Goal: Information Seeking & Learning: Learn about a topic

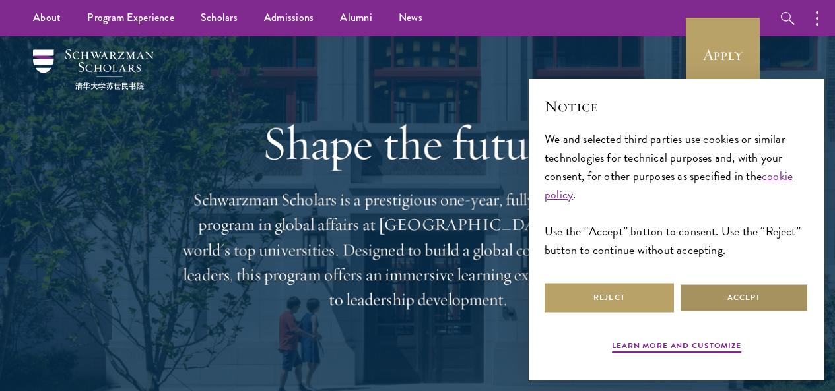
click at [766, 288] on button "Accept" at bounding box center [743, 298] width 129 height 30
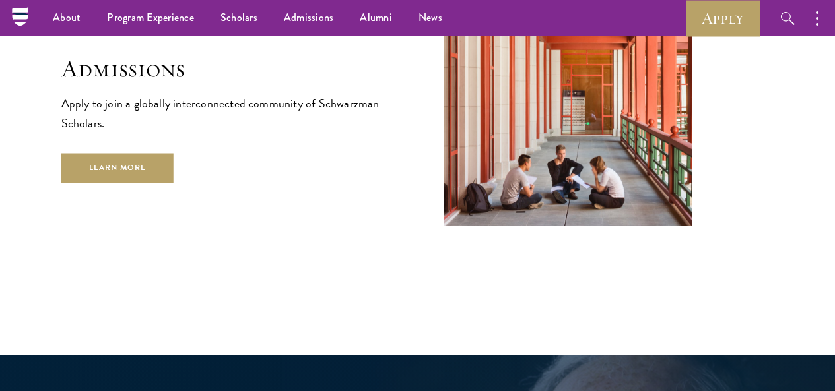
scroll to position [2046, 0]
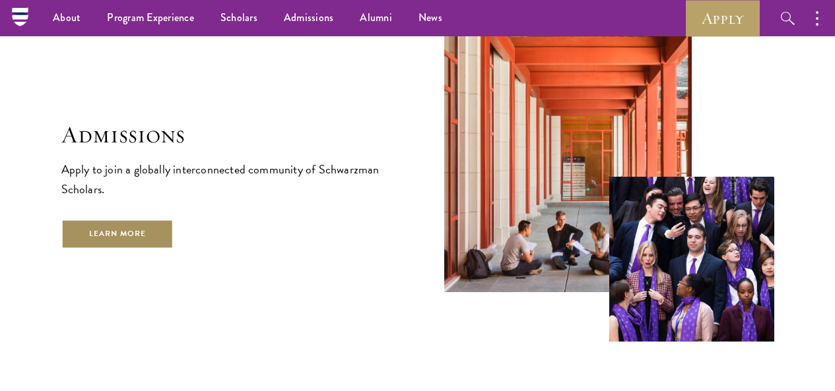
click at [174, 241] on link "Learn More" at bounding box center [117, 234] width 113 height 30
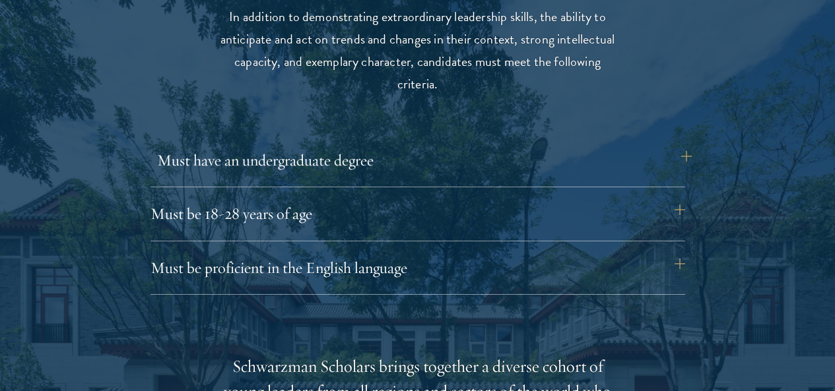
scroll to position [1782, 0]
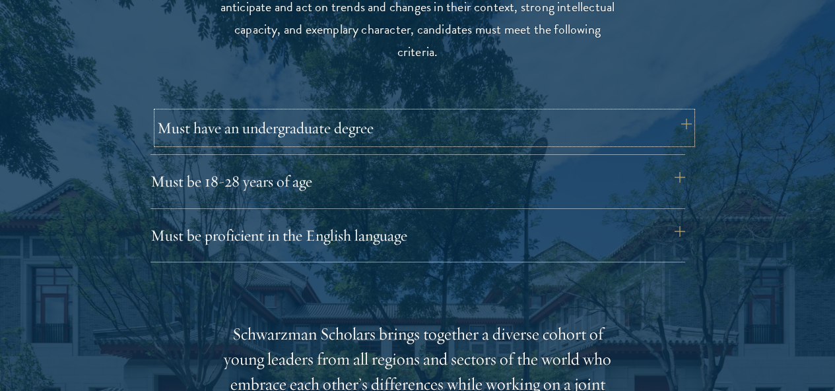
click at [412, 119] on button "Must have an undergraduate degree" at bounding box center [424, 128] width 535 height 32
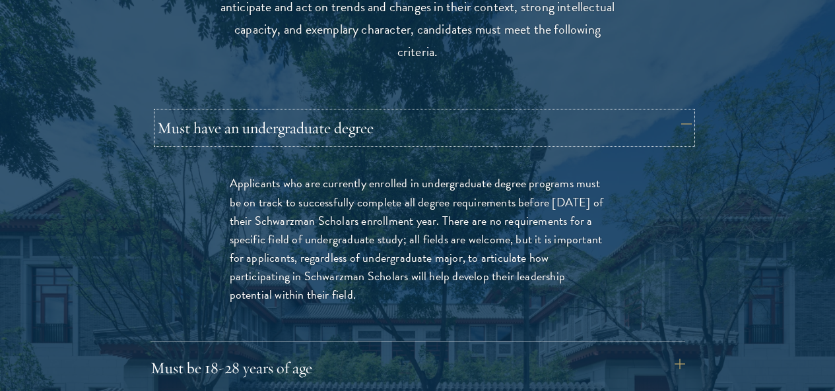
click at [381, 123] on button "Must have an undergraduate degree" at bounding box center [424, 128] width 535 height 32
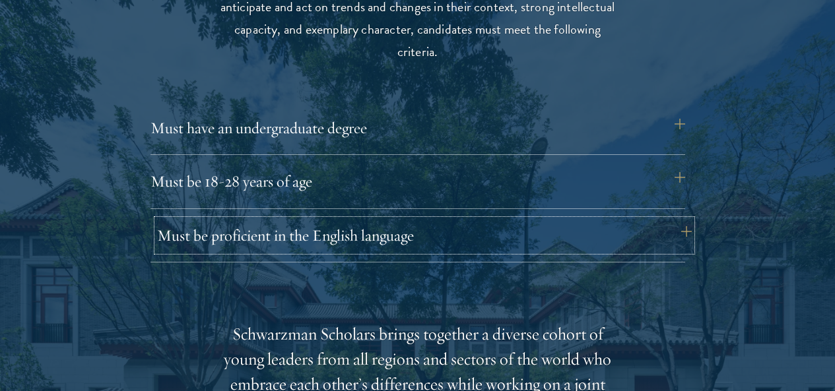
click at [404, 220] on button "Must be proficient in the English language" at bounding box center [424, 236] width 535 height 32
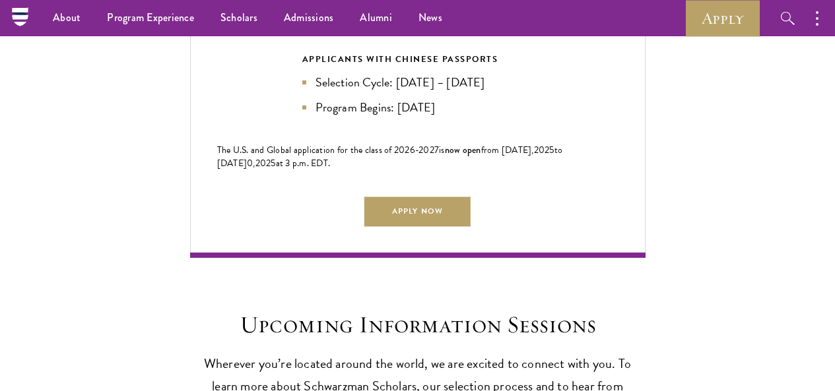
scroll to position [3432, 0]
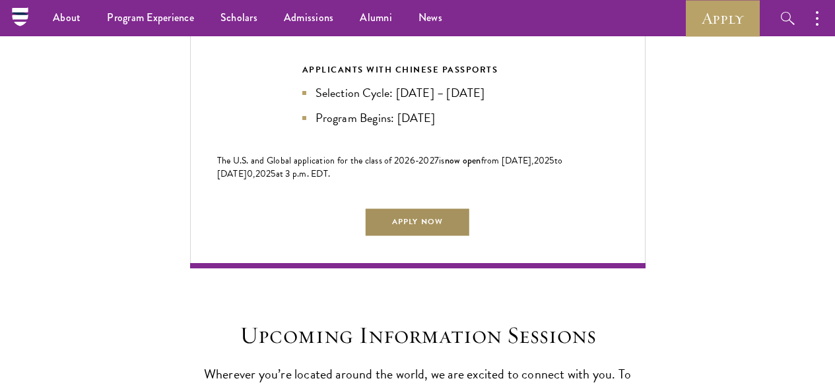
drag, startPoint x: 425, startPoint y: 170, endPoint x: 486, endPoint y: 173, distance: 60.8
click at [425, 207] on link "Apply Now" at bounding box center [417, 222] width 106 height 30
